Goal: Navigation & Orientation: Find specific page/section

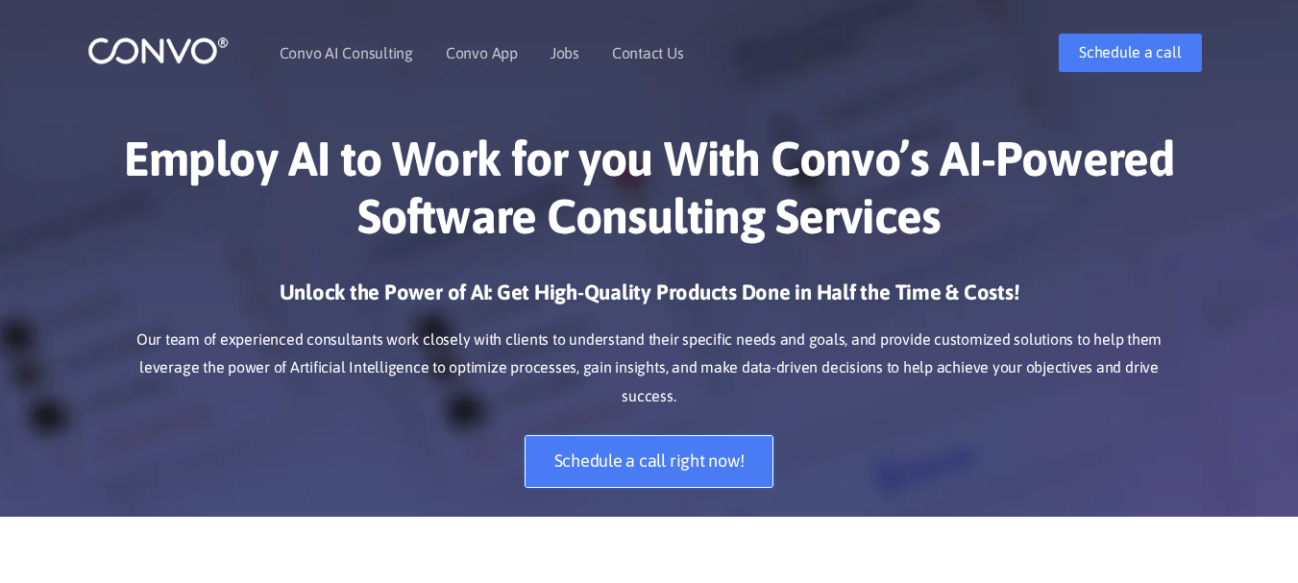
click at [647, 435] on link "Schedule a call right now!" at bounding box center [649, 461] width 250 height 53
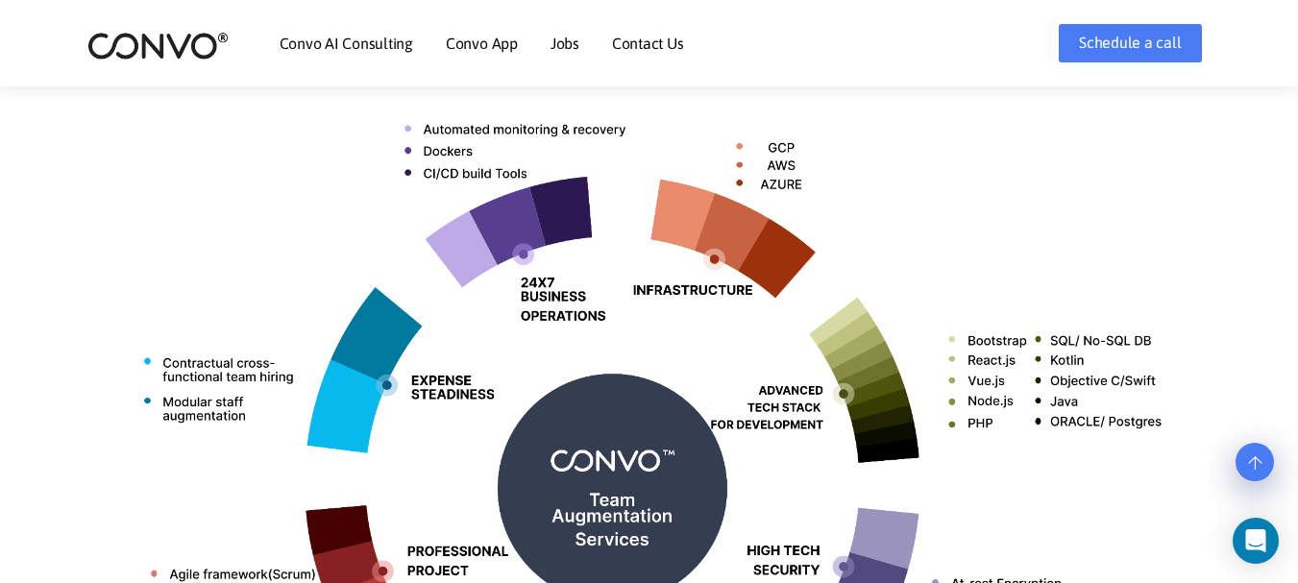
scroll to position [864, 0]
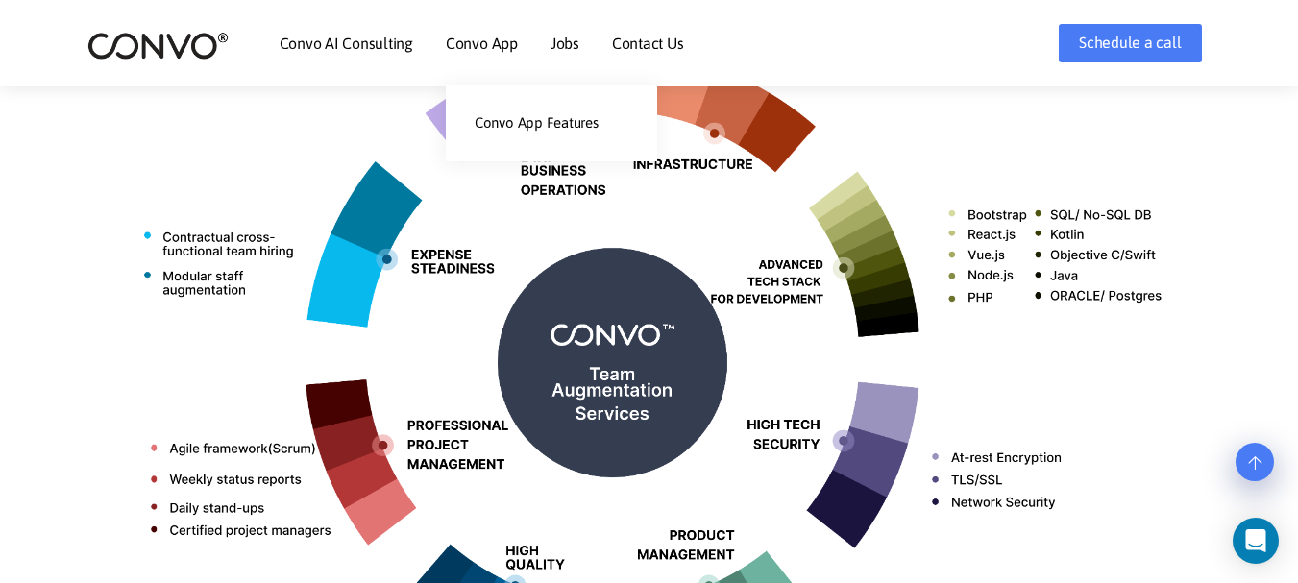
click at [479, 31] on li "Convo App Convo App Features" at bounding box center [482, 43] width 72 height 83
click at [481, 53] on li "Convo App Convo App Features" at bounding box center [482, 43] width 72 height 83
click at [494, 41] on link "Convo App" at bounding box center [482, 43] width 72 height 15
